Goal: Transaction & Acquisition: Purchase product/service

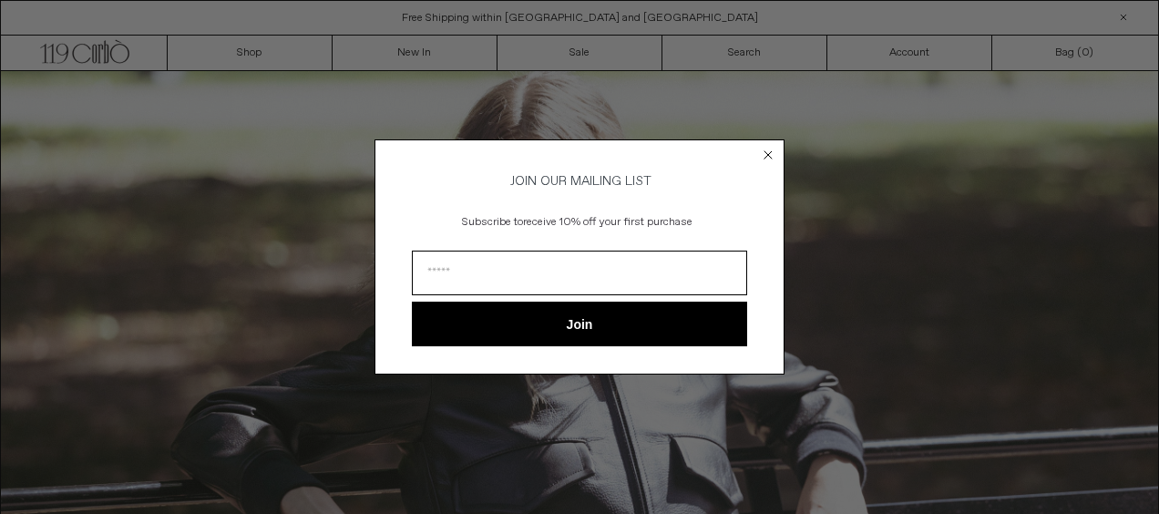
click at [764, 156] on circle "Close dialog" at bounding box center [768, 154] width 17 height 17
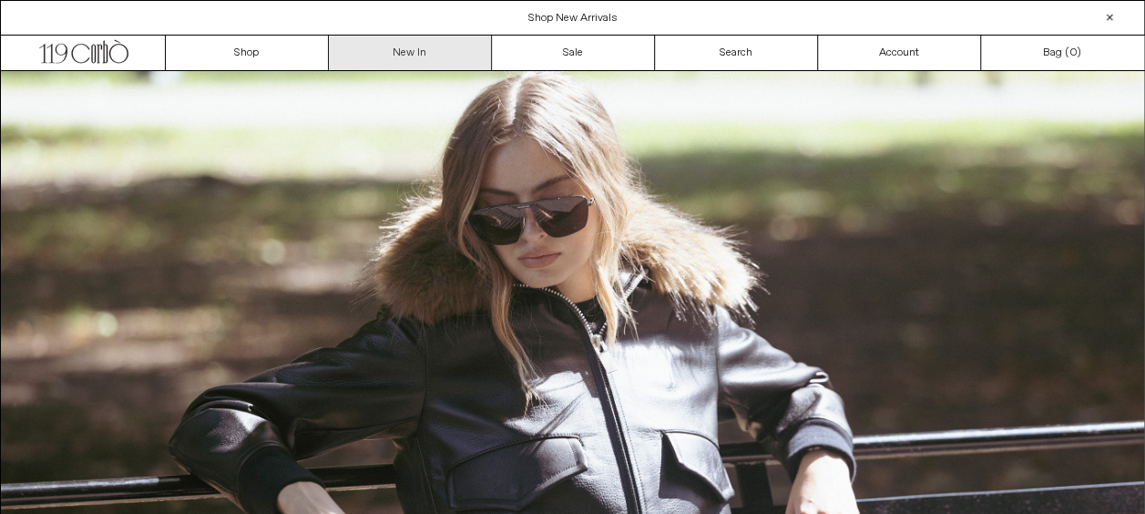
click at [419, 66] on link "New In" at bounding box center [410, 53] width 163 height 35
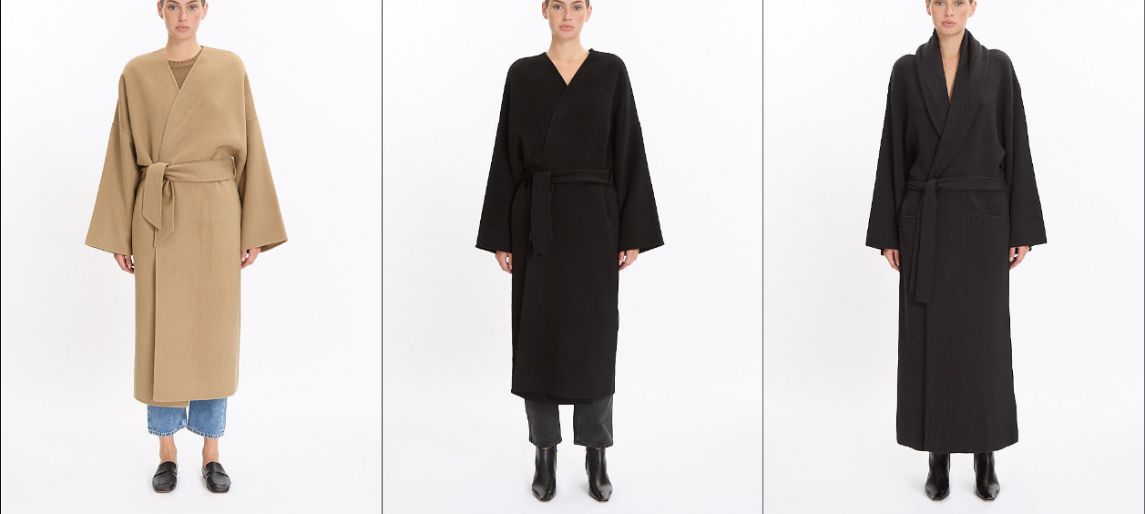
scroll to position [4507, 0]
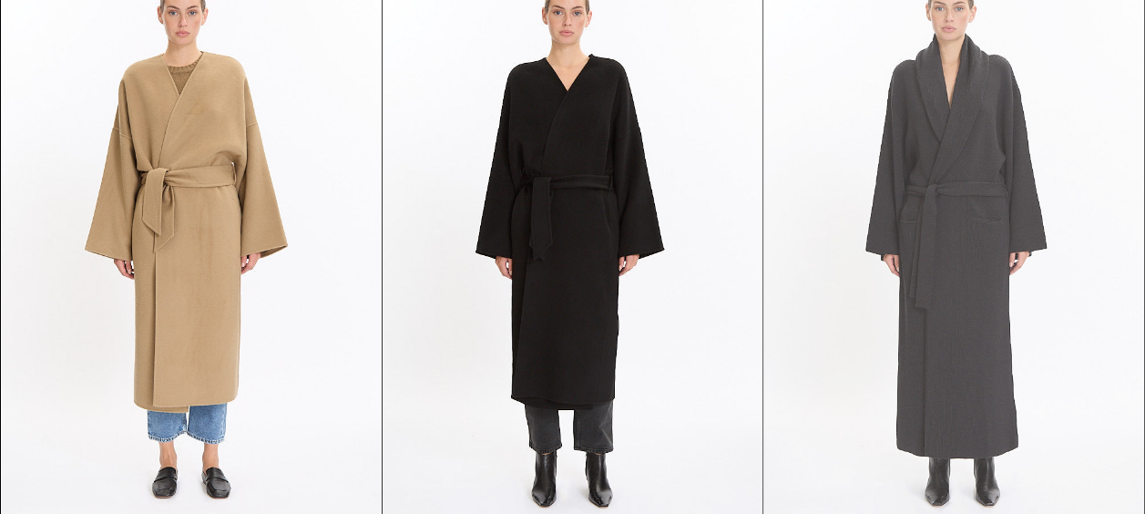
click at [813, 244] on at bounding box center [953, 247] width 380 height 570
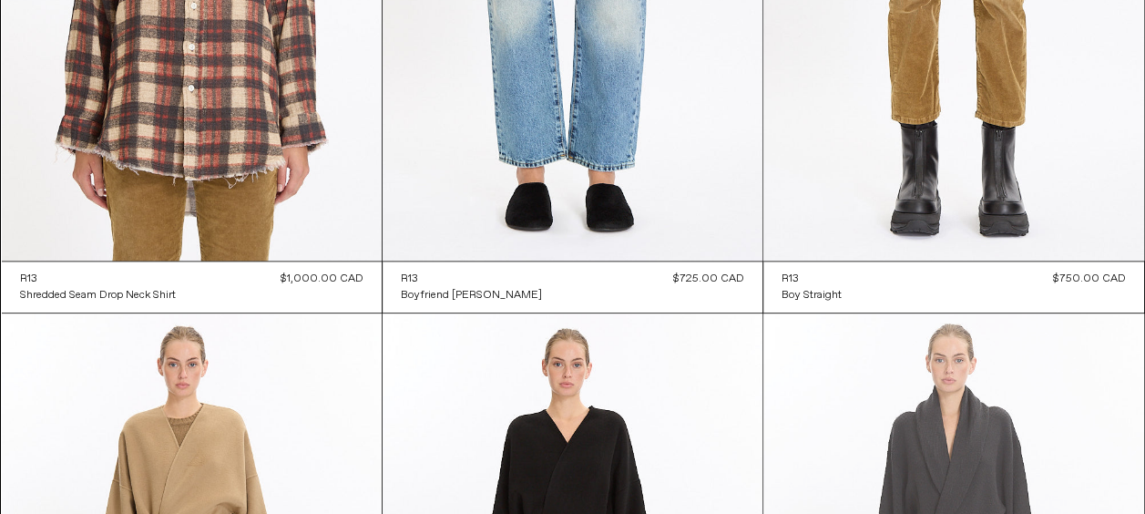
scroll to position [4117, 0]
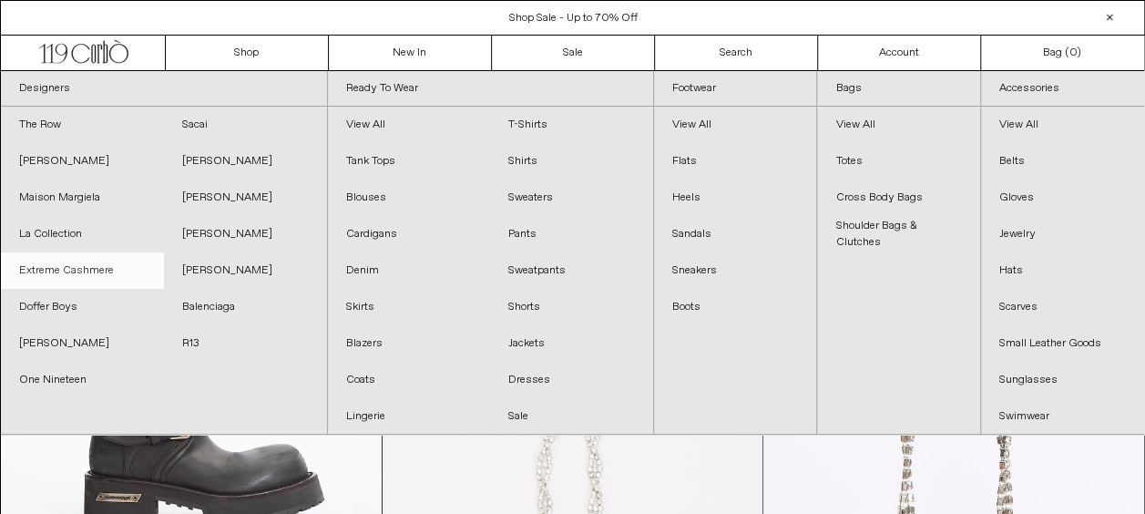
click at [106, 277] on link "Extreme Cashmere" at bounding box center [82, 270] width 163 height 36
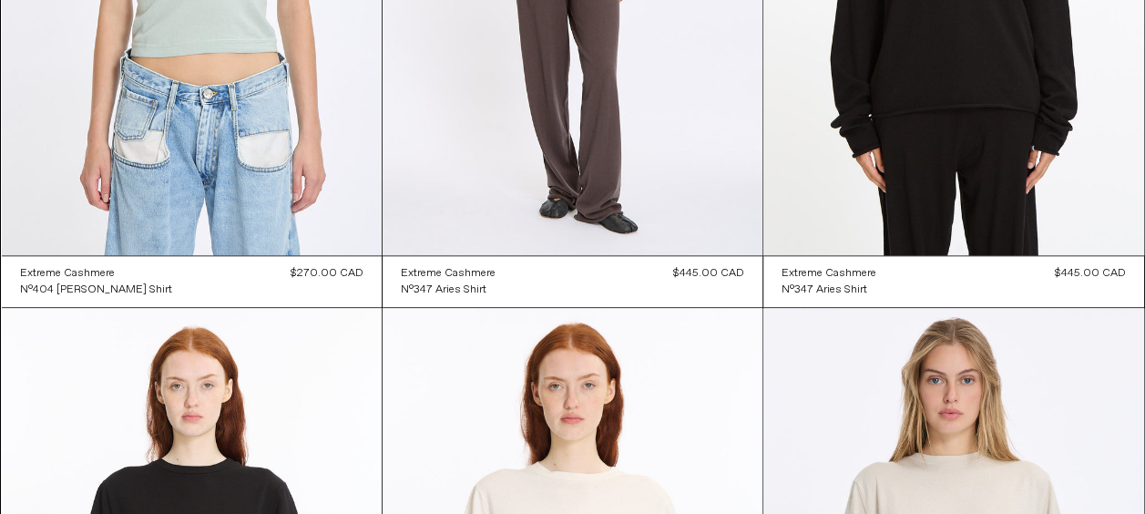
scroll to position [4162, 0]
